Goal: Task Accomplishment & Management: Complete application form

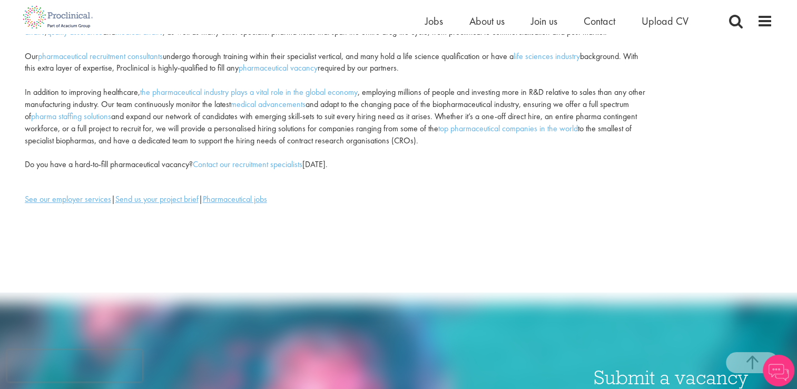
scroll to position [181, 0]
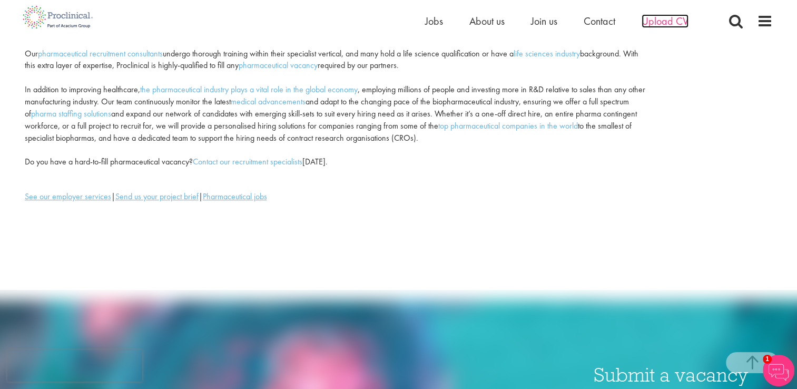
click at [655, 26] on span "Upload CV" at bounding box center [665, 21] width 47 height 14
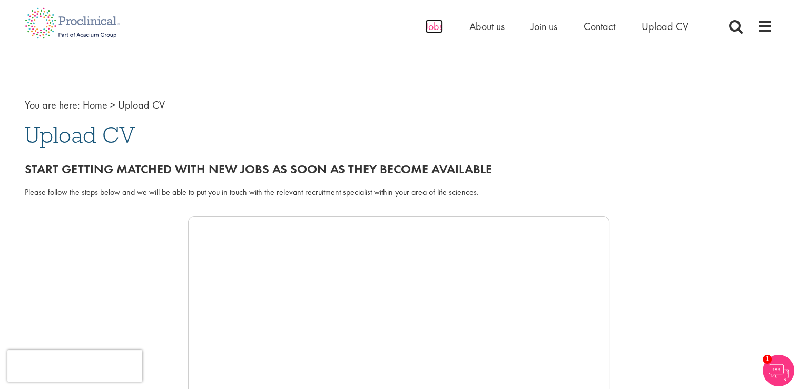
click at [432, 22] on span "Jobs" at bounding box center [434, 27] width 18 height 14
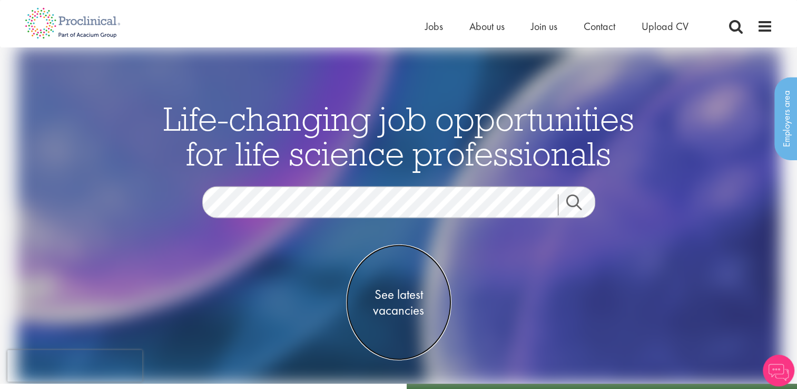
click at [378, 298] on span "See latest vacancies" at bounding box center [398, 302] width 105 height 32
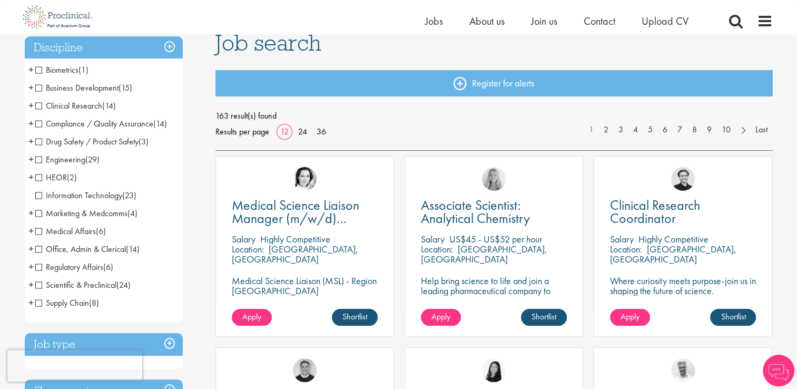
scroll to position [80, 0]
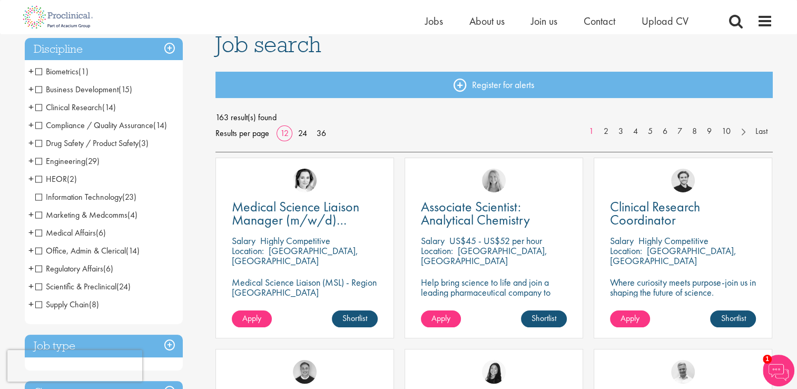
click at [38, 269] on span "Regulatory Affairs" at bounding box center [69, 268] width 68 height 11
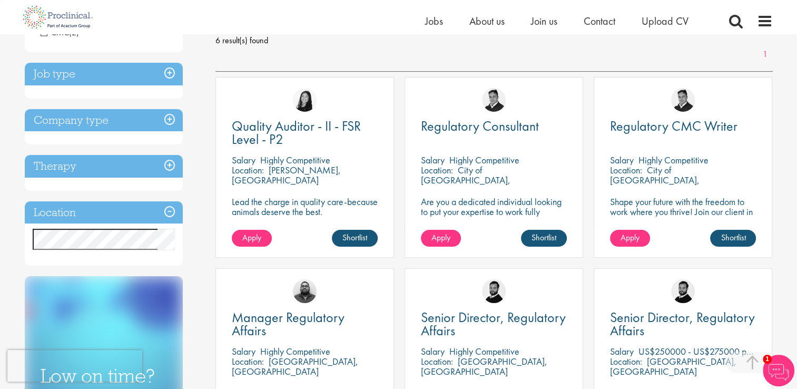
scroll to position [153, 0]
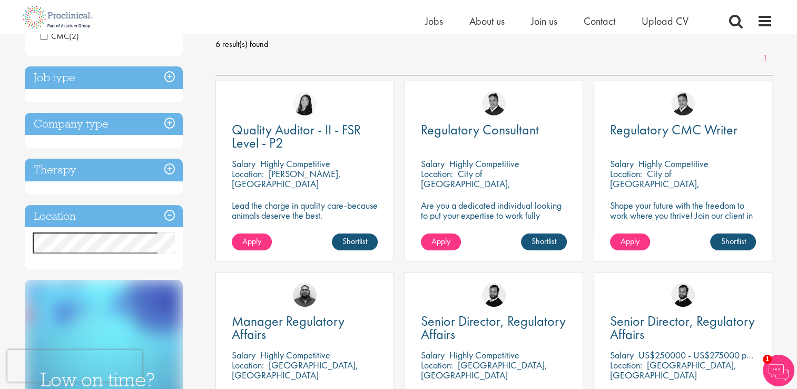
click at [485, 178] on p "City of [GEOGRAPHIC_DATA], [GEOGRAPHIC_DATA]" at bounding box center [466, 184] width 90 height 32
click at [505, 130] on span "Regulatory Consultant" at bounding box center [480, 130] width 118 height 18
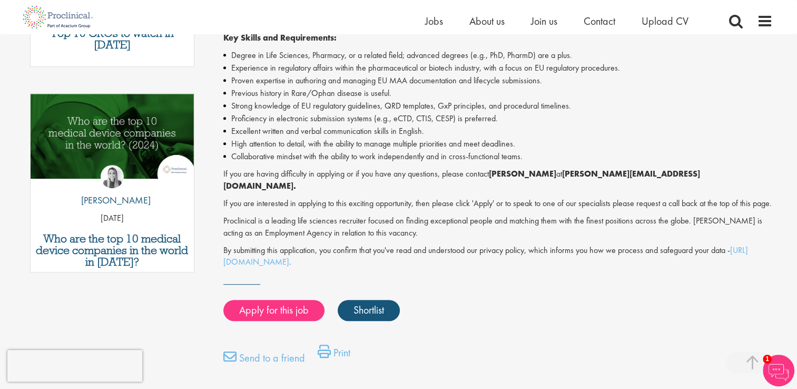
scroll to position [498, 0]
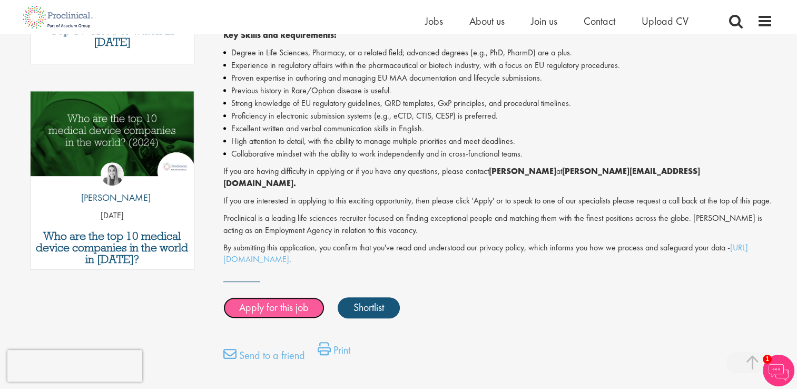
click at [298, 303] on link "Apply for this job" at bounding box center [273, 307] width 101 height 21
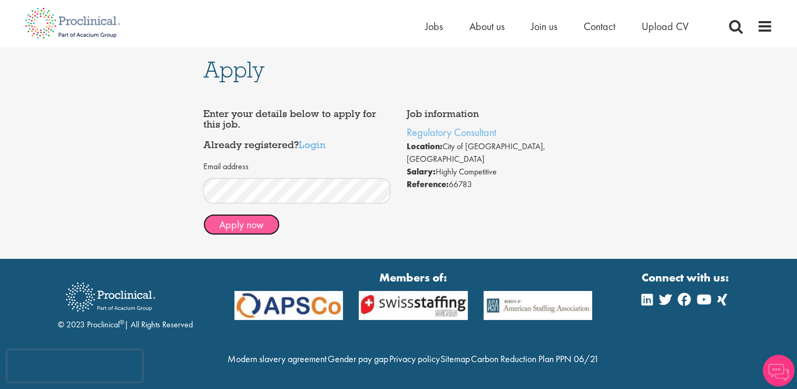
click at [248, 229] on button "Apply now" at bounding box center [241, 224] width 76 height 21
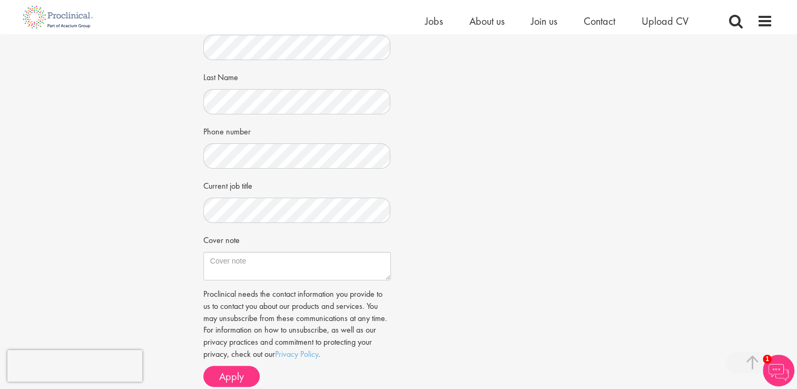
scroll to position [196, 0]
click at [233, 380] on span "Apply" at bounding box center [231, 376] width 25 height 14
